Goal: Transaction & Acquisition: Purchase product/service

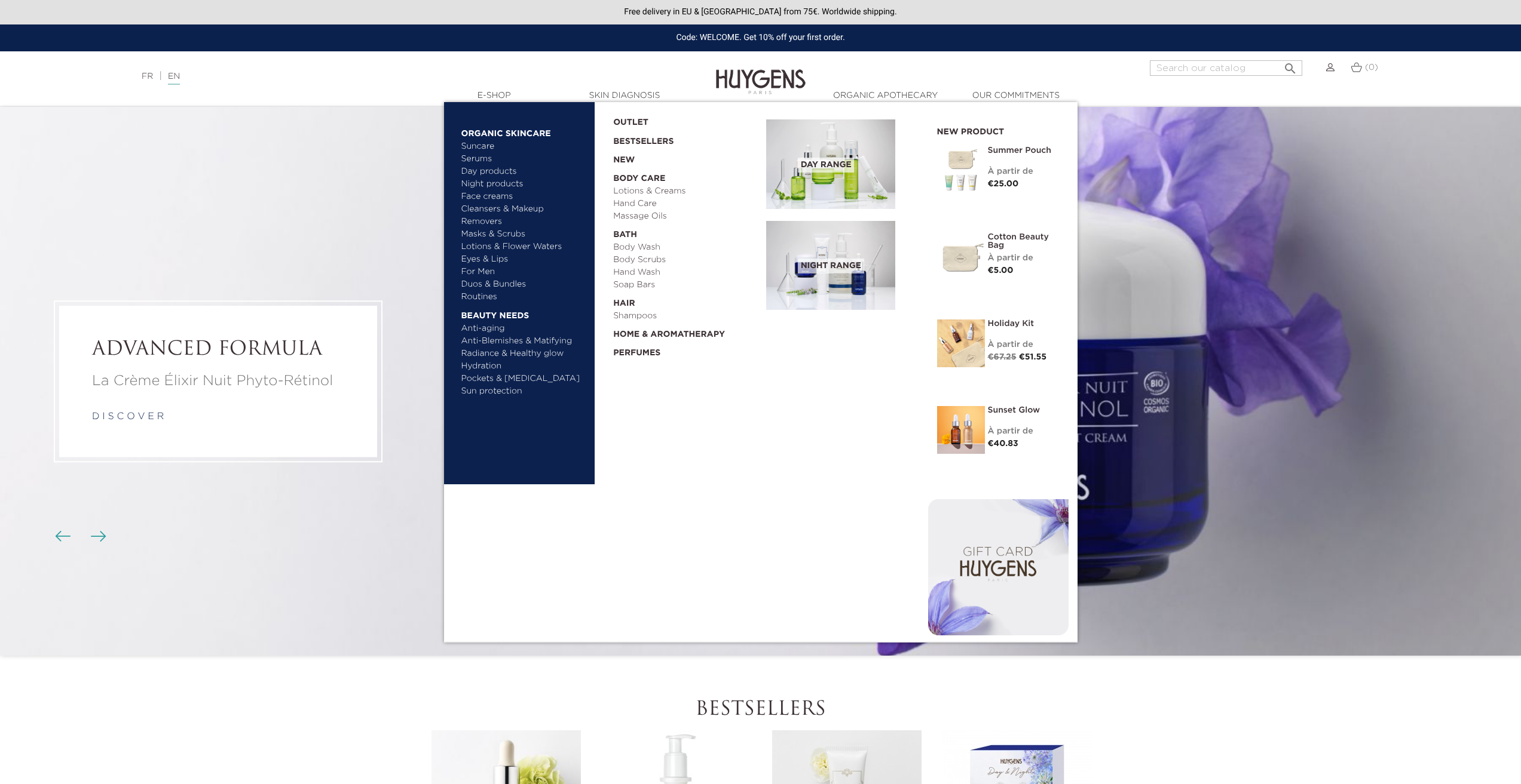
click at [633, 187] on link "Lotions & Creams" at bounding box center [686, 192] width 145 height 13
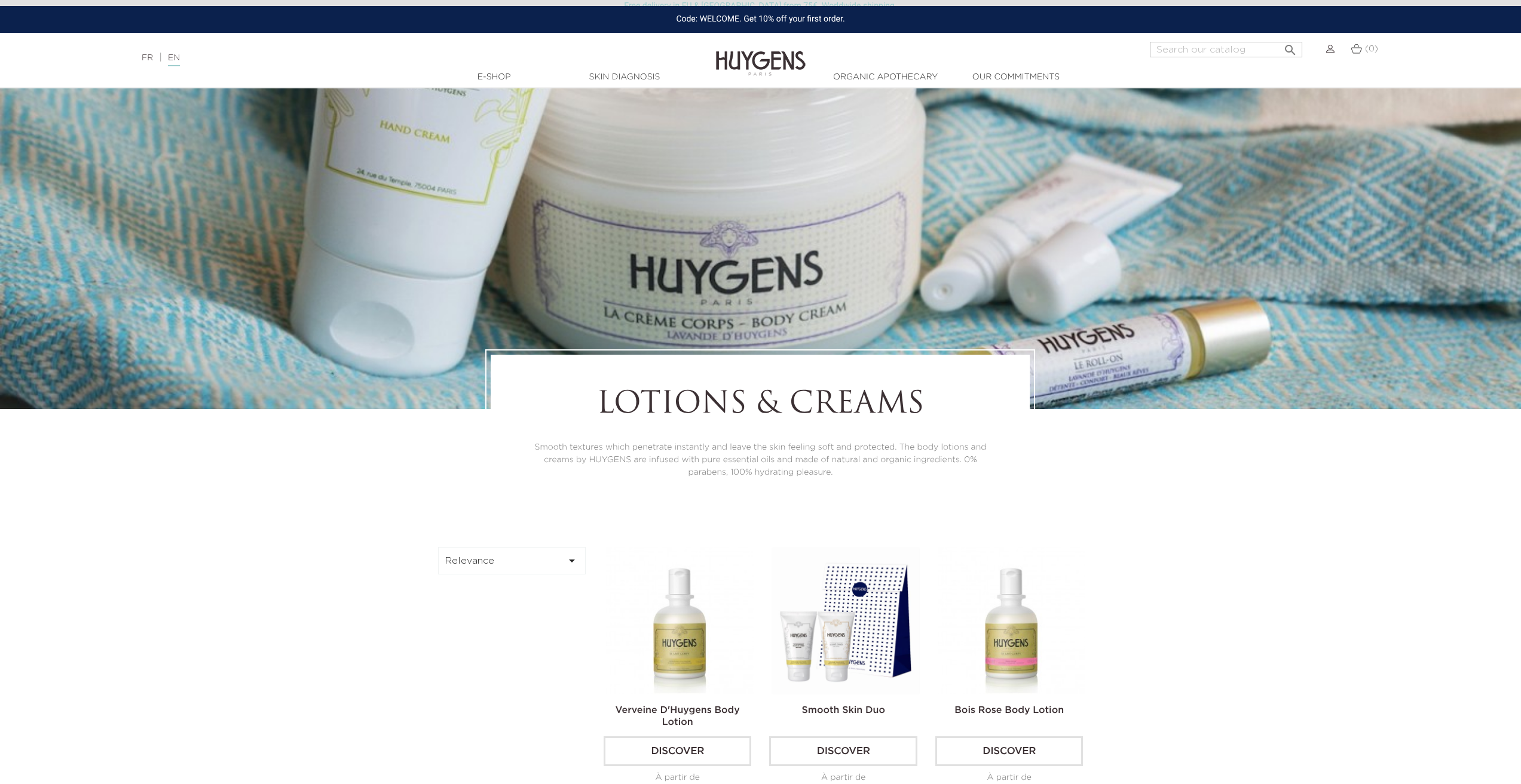
scroll to position [239, 0]
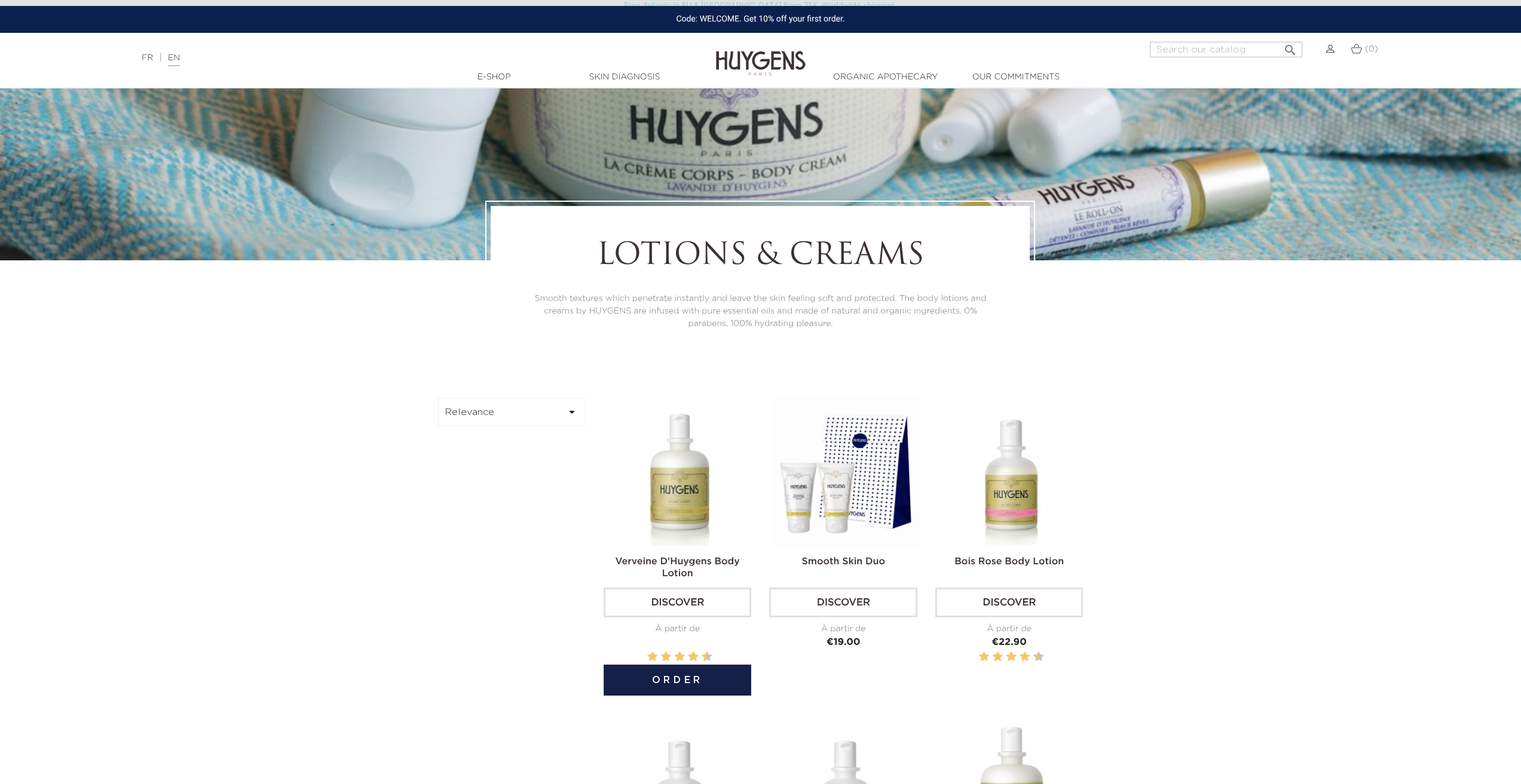
click at [643, 496] on img at bounding box center [679, 472] width 148 height 148
